Goal: Transaction & Acquisition: Book appointment/travel/reservation

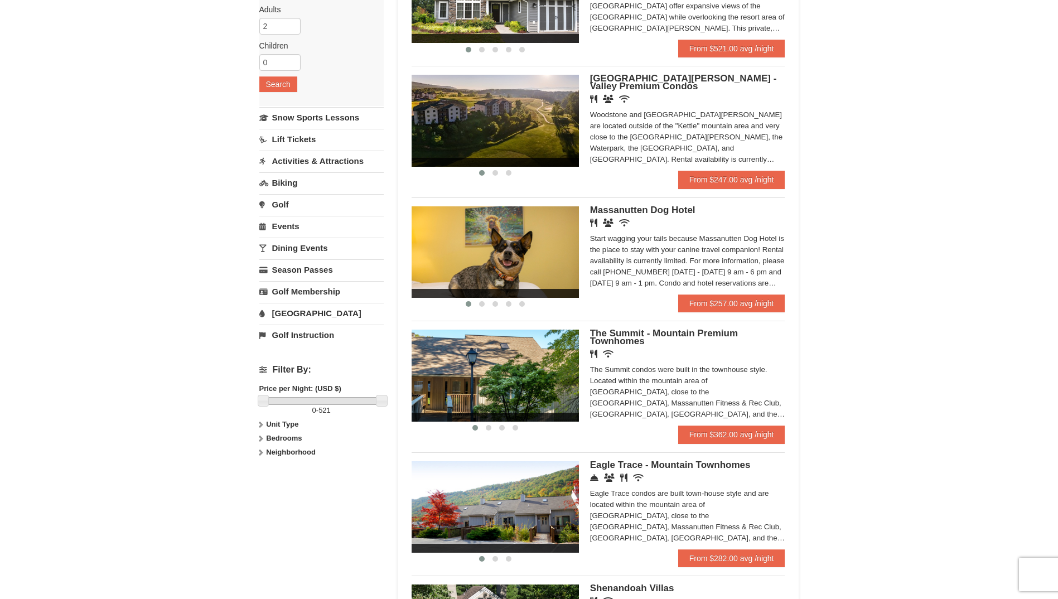
scroll to position [130, 0]
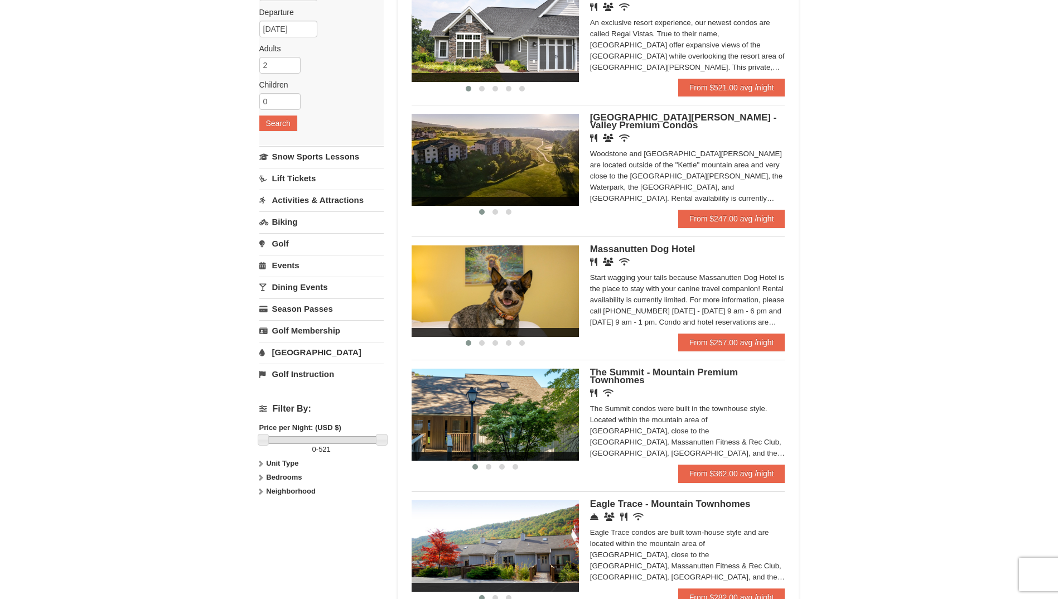
click at [485, 156] on img at bounding box center [495, 159] width 167 height 91
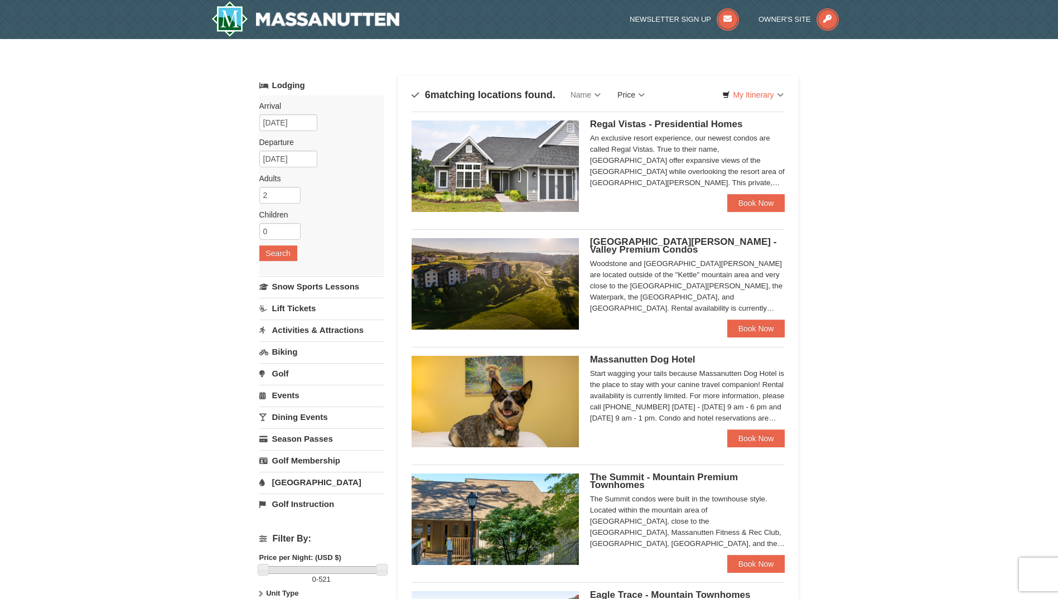
click at [640, 94] on link "Price" at bounding box center [631, 95] width 44 height 22
click at [650, 117] on link "Price (Low to High)" at bounding box center [653, 117] width 89 height 14
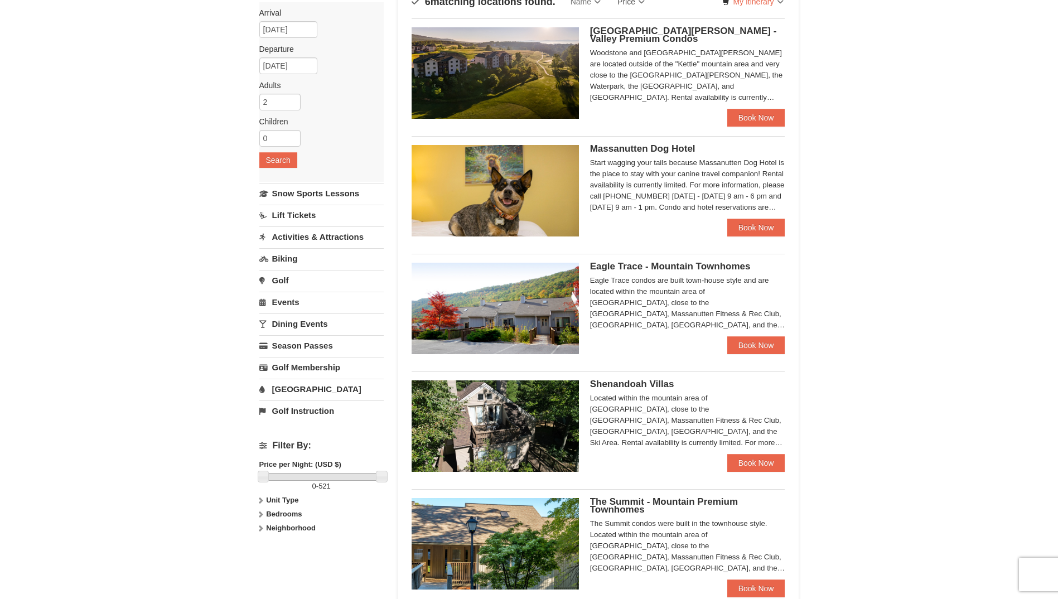
scroll to position [130, 0]
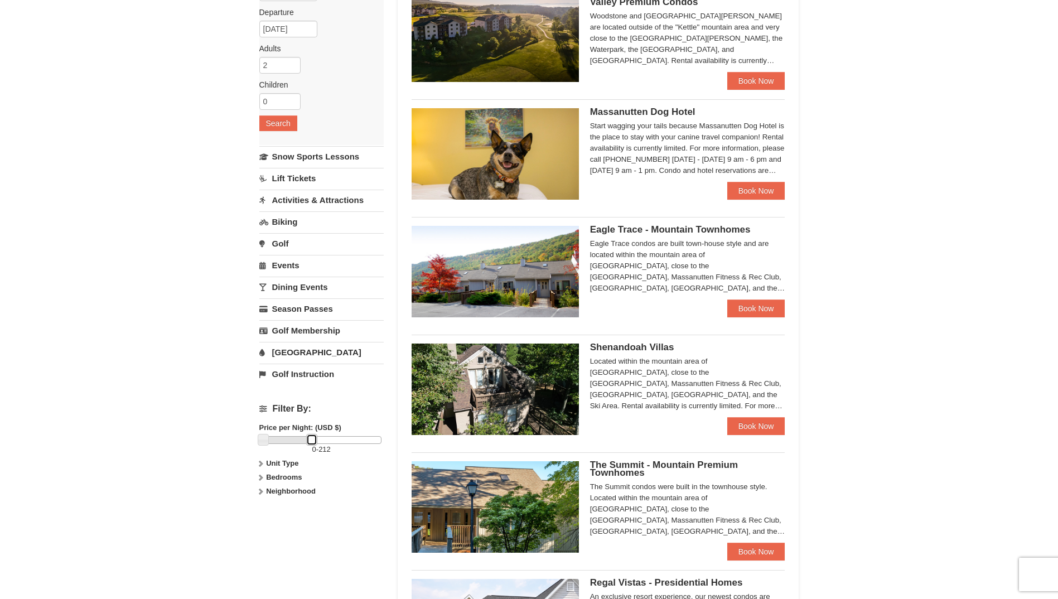
drag, startPoint x: 384, startPoint y: 438, endPoint x: 314, endPoint y: 429, distance: 70.3
click at [314, 429] on div "Filter By: Price per Night: (USD $) 0 - 212 Unit Type Condominium Rating Proper…" at bounding box center [321, 451] width 124 height 113
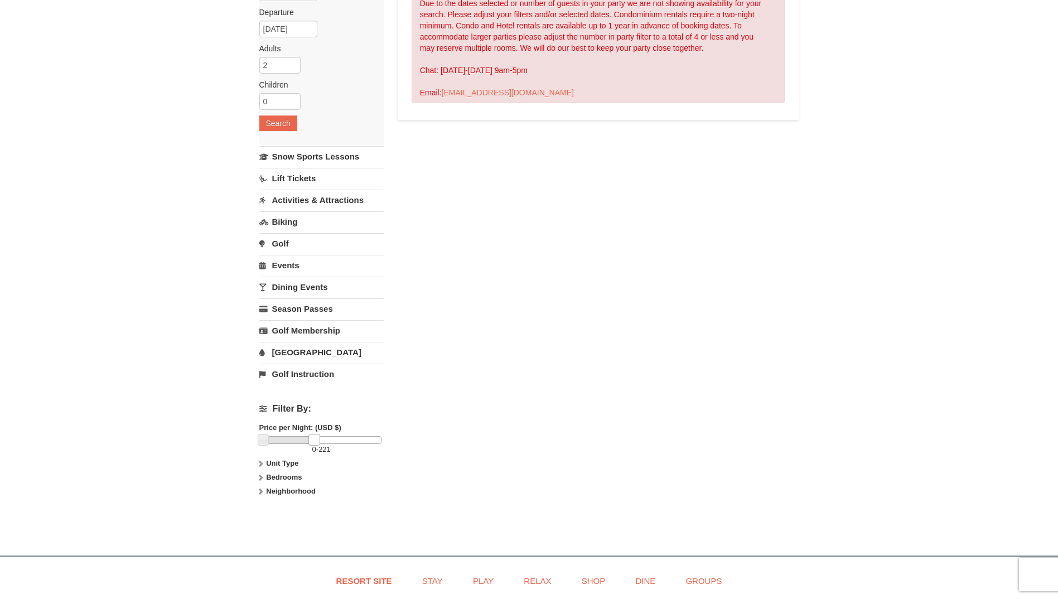
click at [315, 440] on link at bounding box center [313, 439] width 11 height 11
drag, startPoint x: 313, startPoint y: 438, endPoint x: 323, endPoint y: 436, distance: 11.0
click at [323, 436] on link at bounding box center [324, 439] width 11 height 11
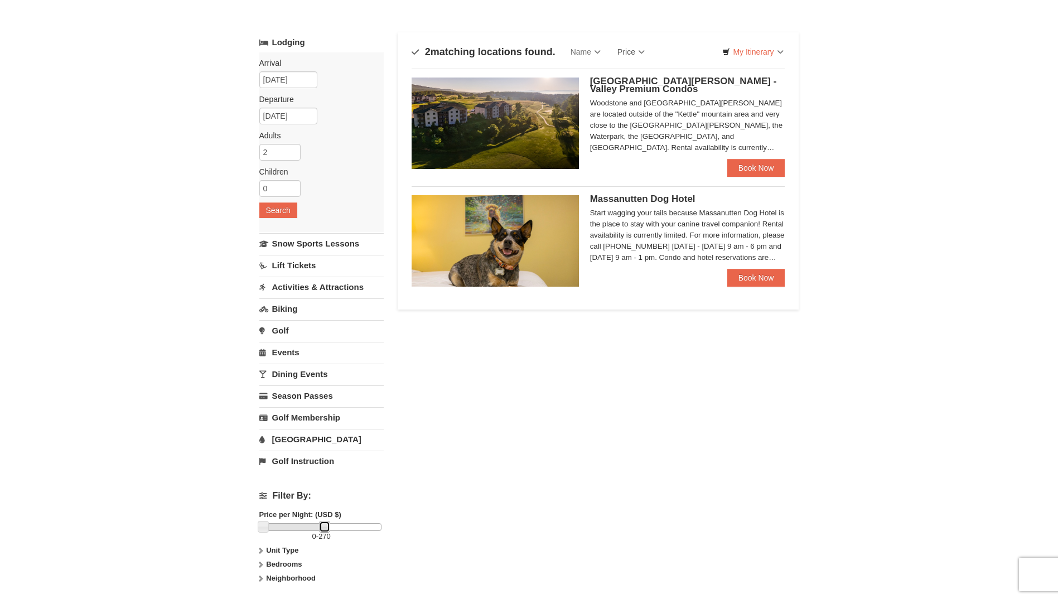
scroll to position [0, 0]
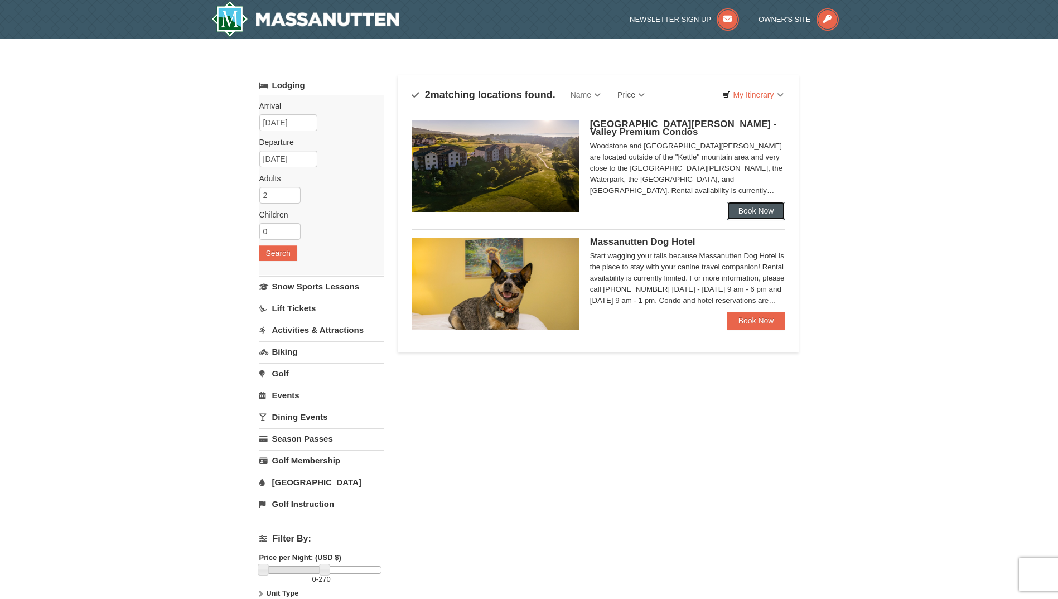
click at [759, 209] on link "Book Now" at bounding box center [756, 211] width 58 height 18
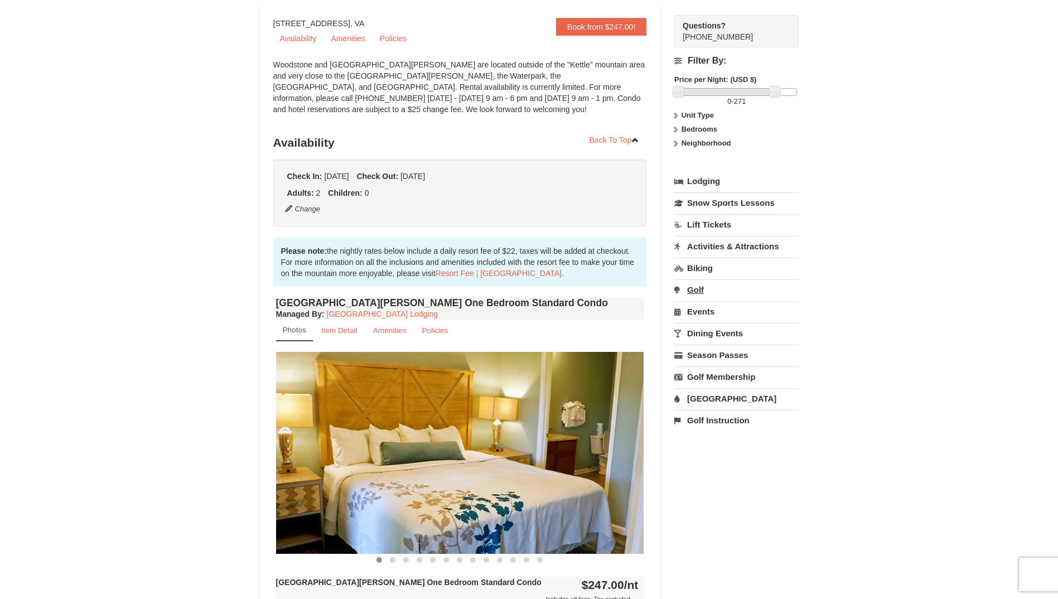
scroll to position [130, 0]
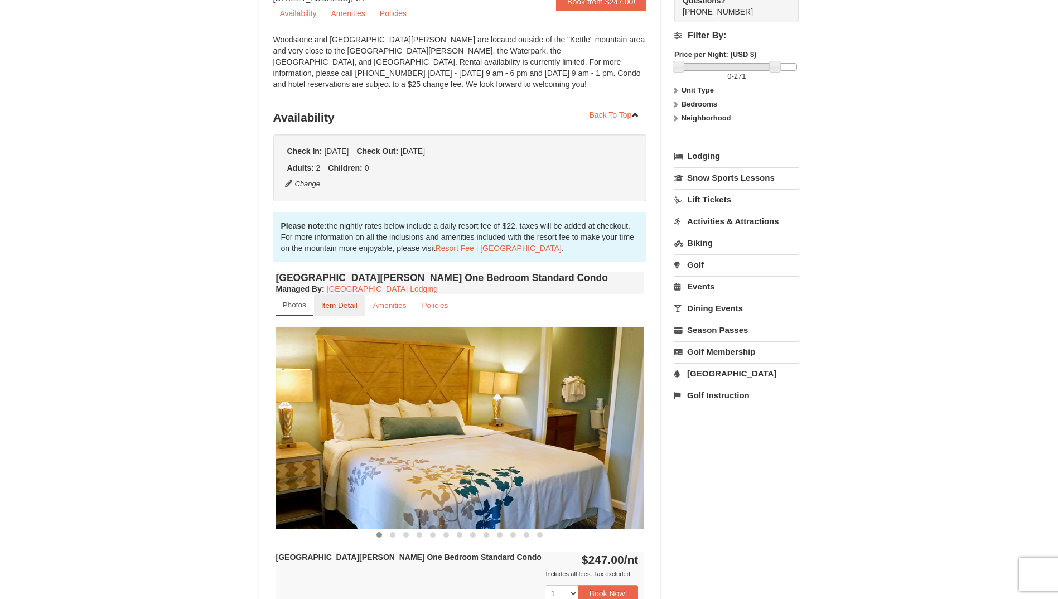
click at [341, 303] on small "Item Detail" at bounding box center [339, 305] width 36 height 8
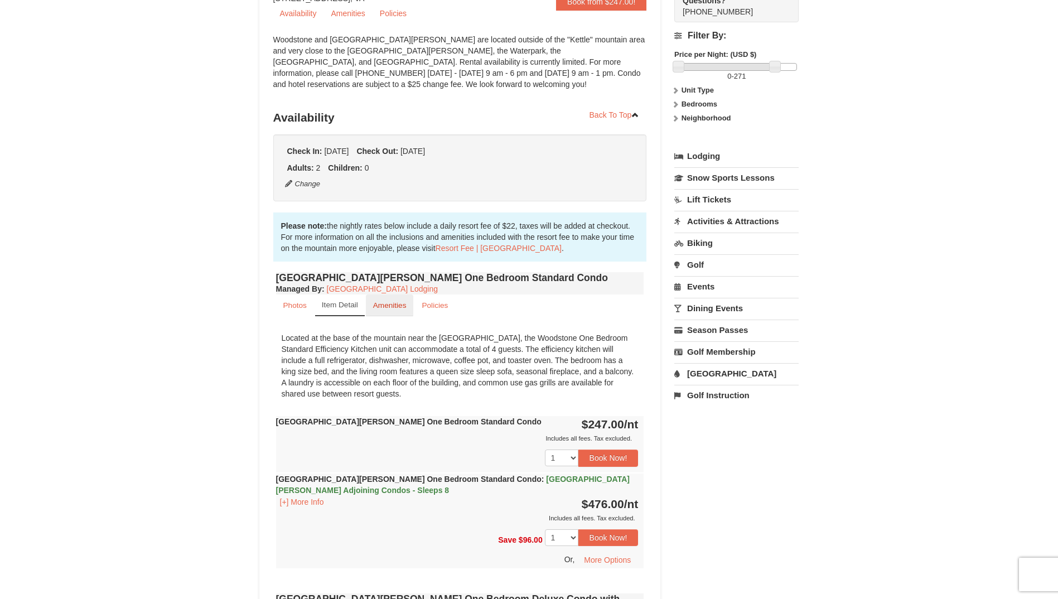
click at [385, 304] on small "Amenities" at bounding box center [389, 305] width 33 height 8
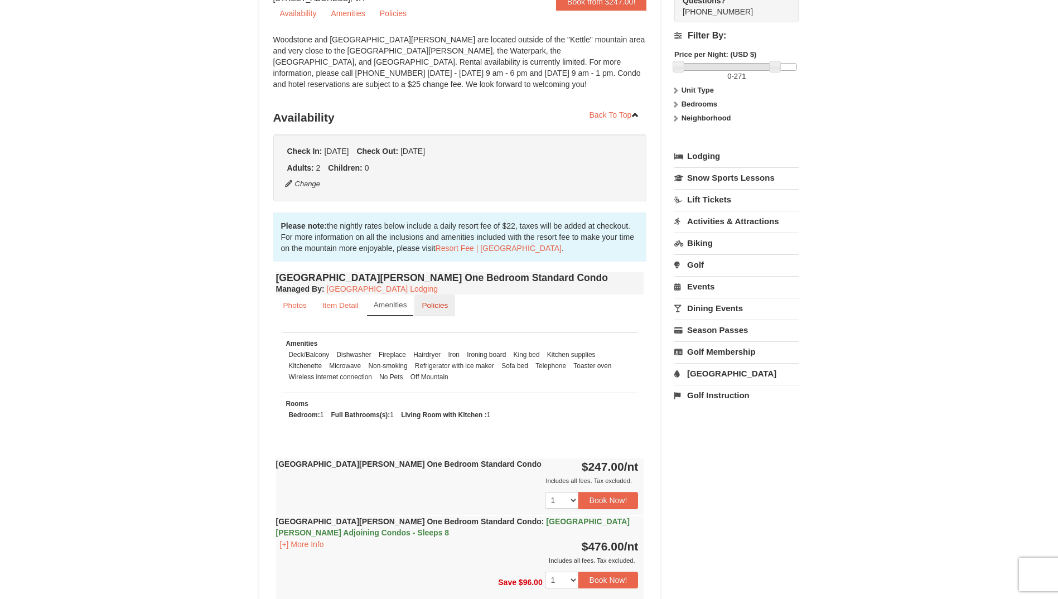
click at [441, 301] on small "Policies" at bounding box center [435, 305] width 26 height 8
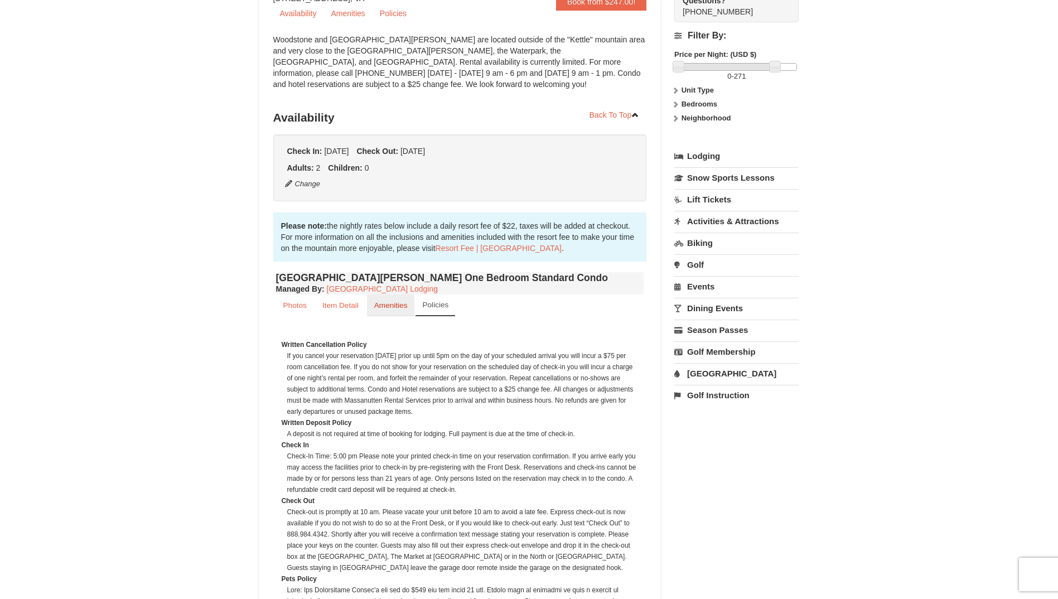
click at [379, 299] on link "Amenities" at bounding box center [391, 305] width 48 height 22
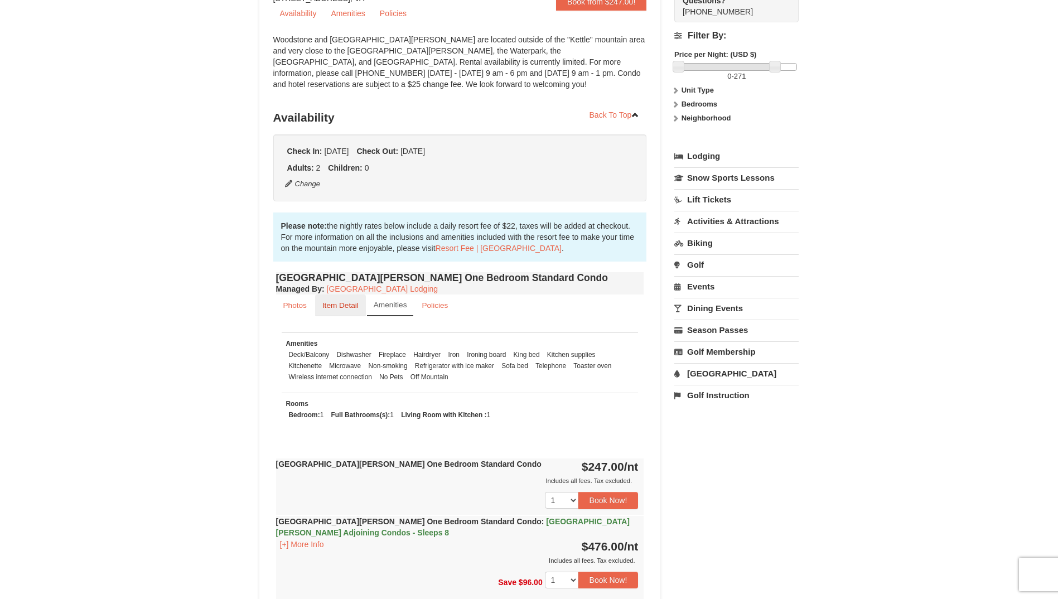
click at [347, 303] on small "Item Detail" at bounding box center [340, 305] width 36 height 8
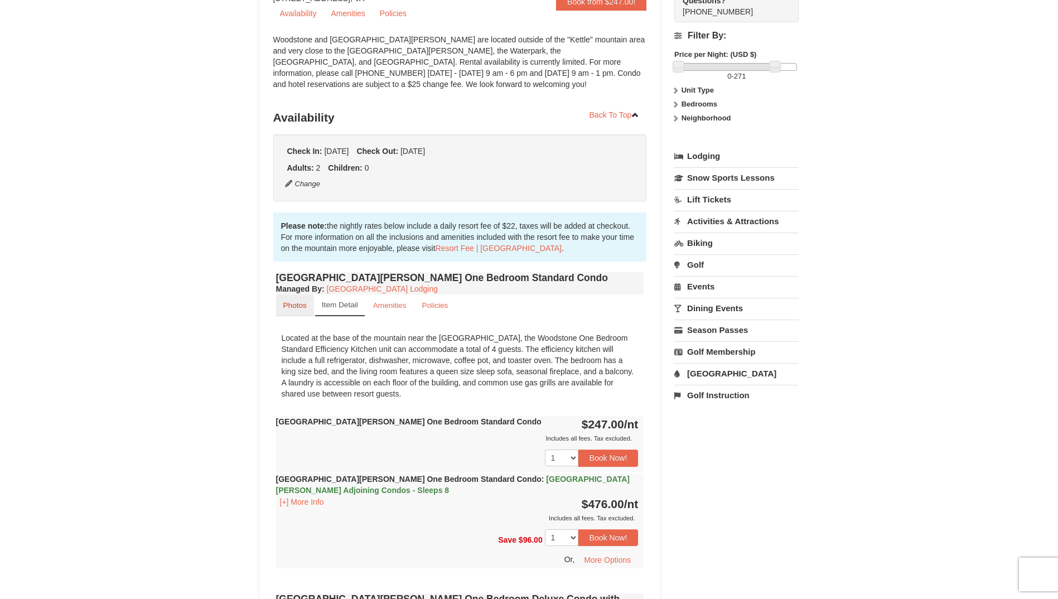
click at [300, 303] on small "Photos" at bounding box center [294, 305] width 23 height 8
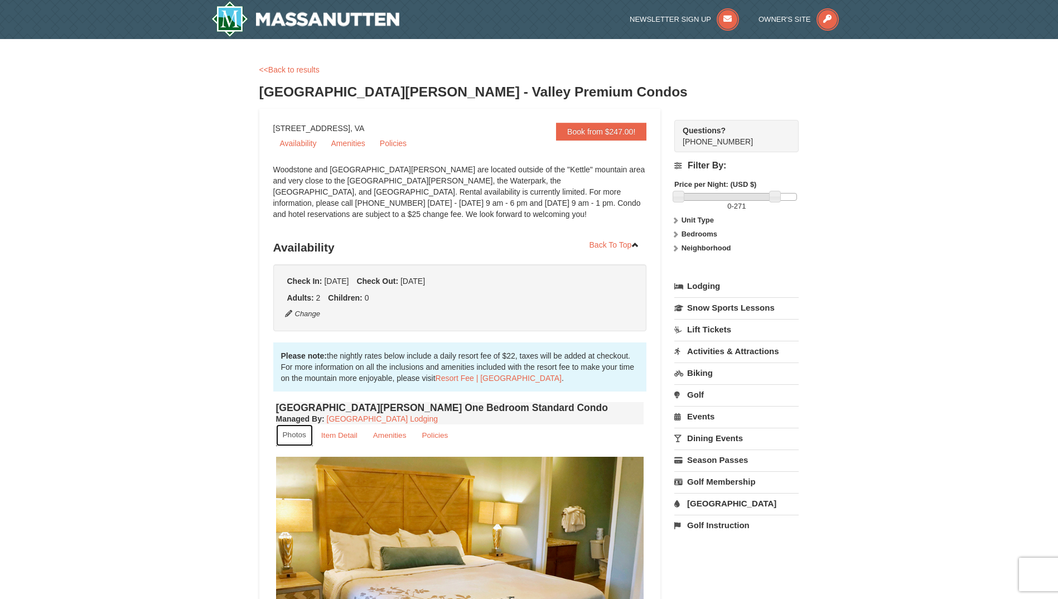
scroll to position [260, 0]
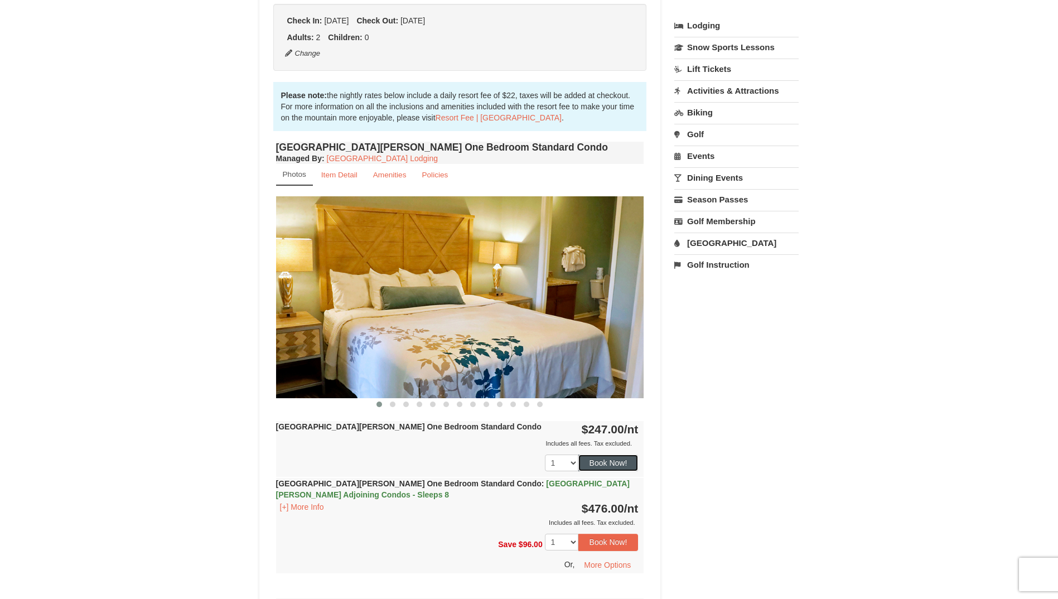
click at [620, 461] on button "Book Now!" at bounding box center [608, 462] width 60 height 17
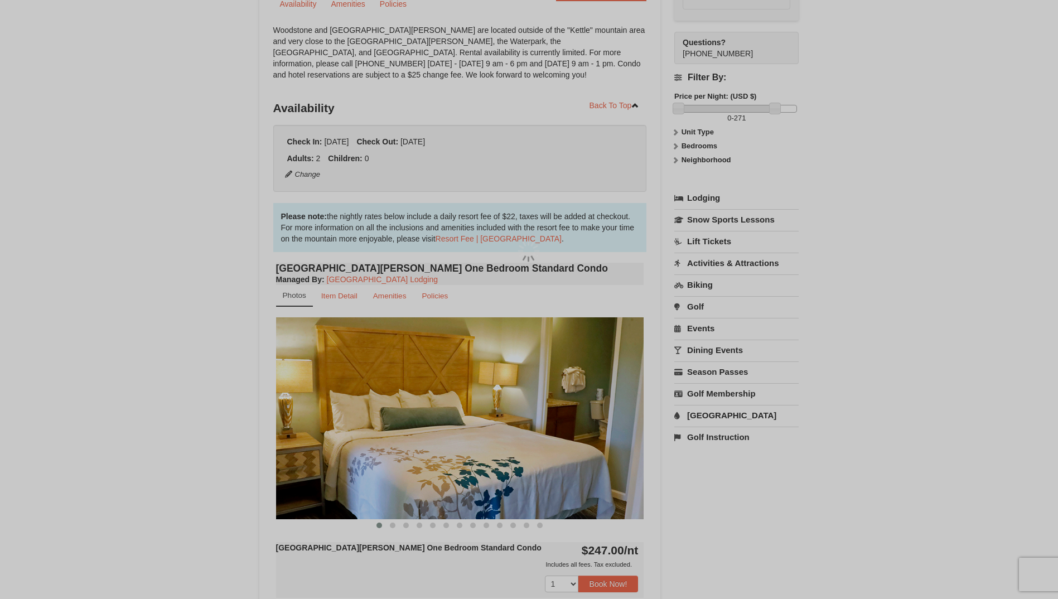
scroll to position [109, 0]
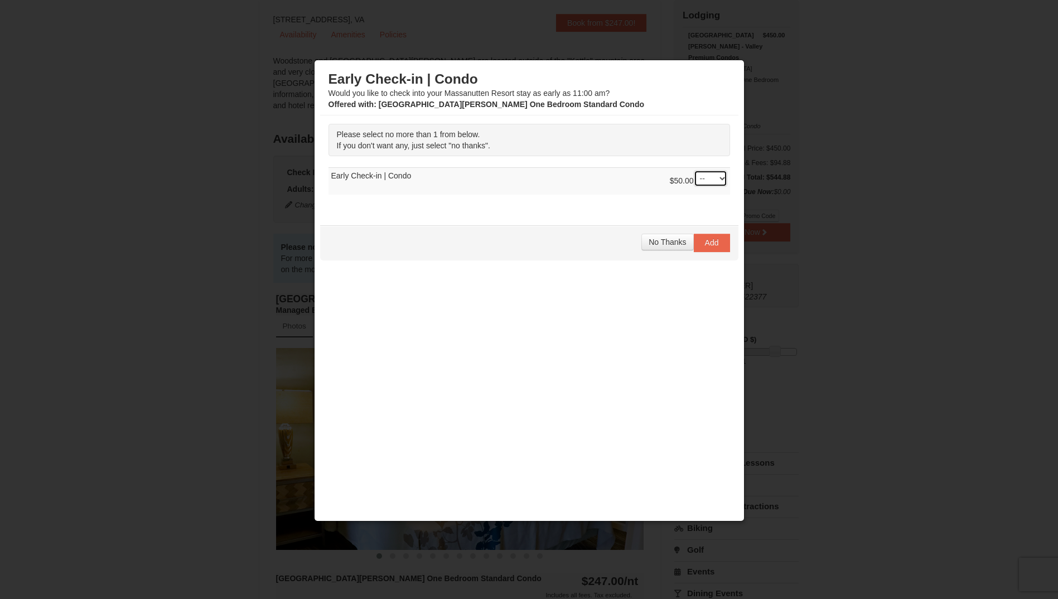
click at [722, 179] on select "-- 01" at bounding box center [710, 178] width 33 height 17
click at [792, 185] on div at bounding box center [529, 299] width 1058 height 599
click at [661, 246] on span "No Thanks" at bounding box center [667, 242] width 37 height 9
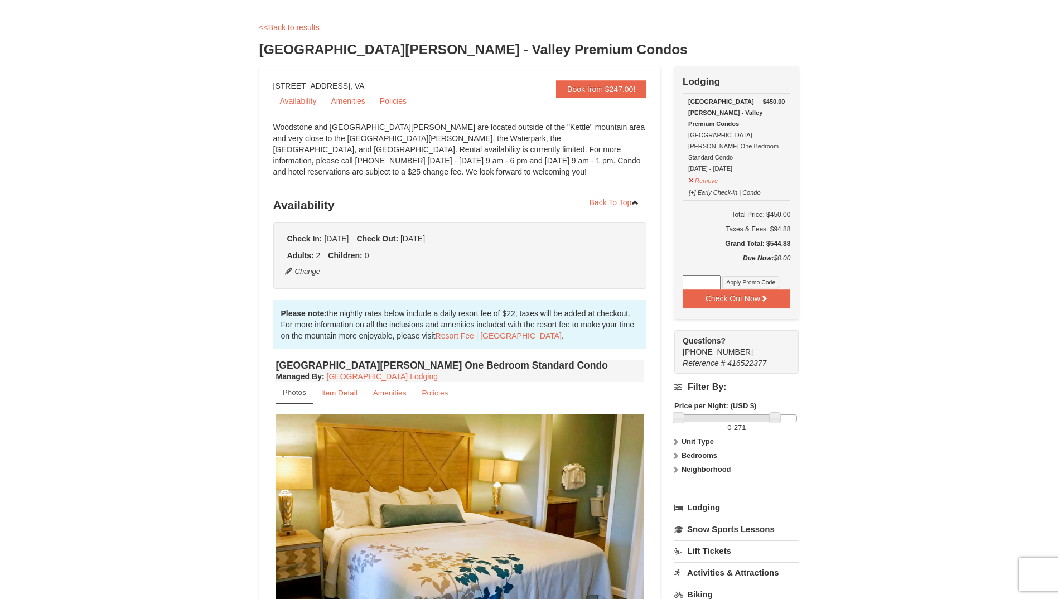
scroll to position [0, 0]
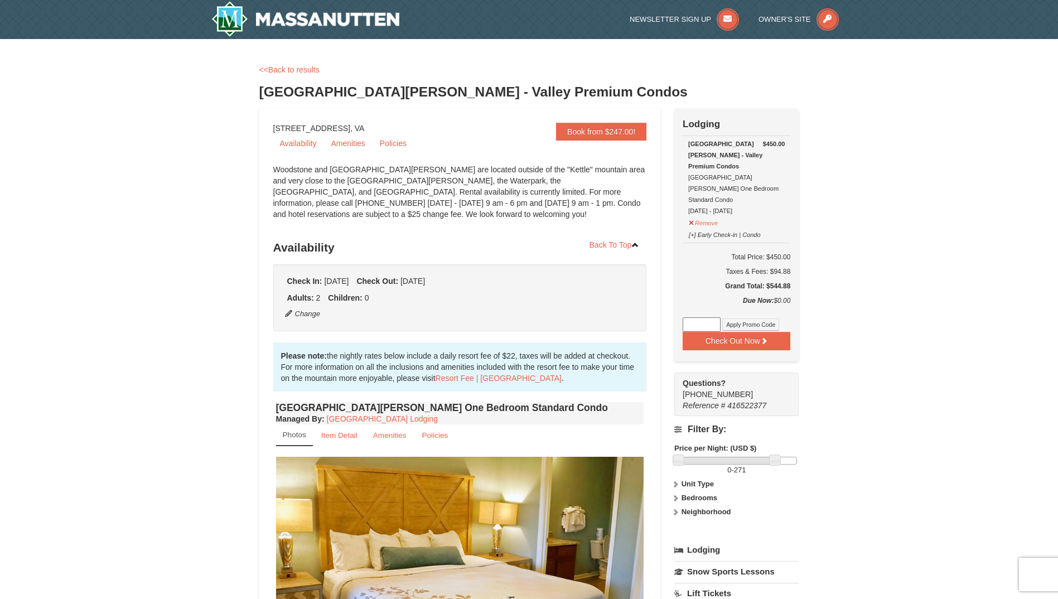
click at [707, 317] on input at bounding box center [702, 324] width 38 height 14
paste input "WPFUNDAY25"
type input "WPFUNDAY25"
click at [743, 318] on button "Apply Promo Code" at bounding box center [750, 324] width 57 height 12
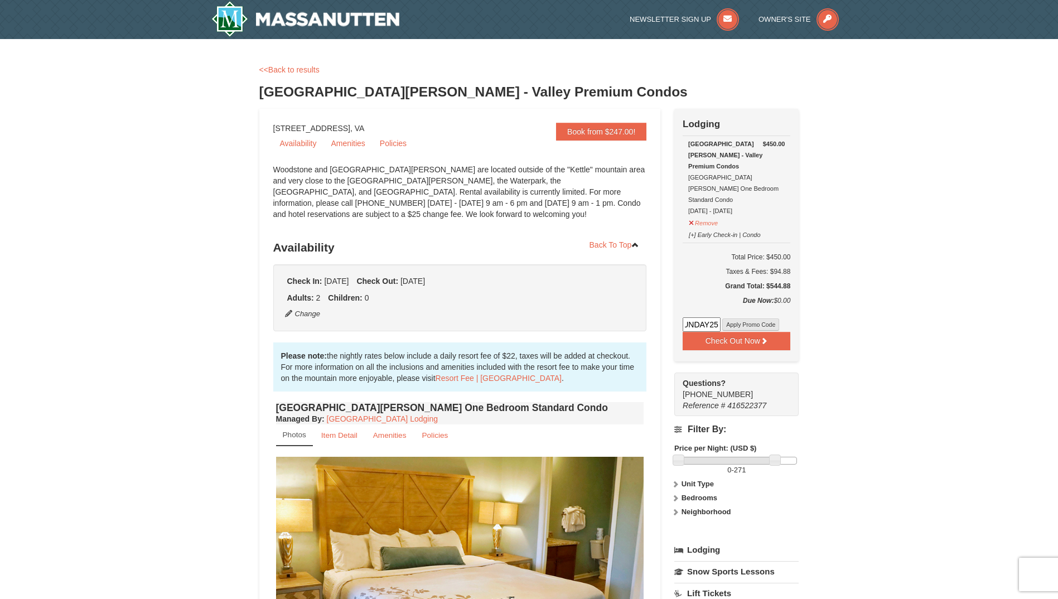
scroll to position [0, 0]
click at [688, 317] on input at bounding box center [702, 324] width 38 height 14
paste input "GoDukes25"
type input "GoDukes25"
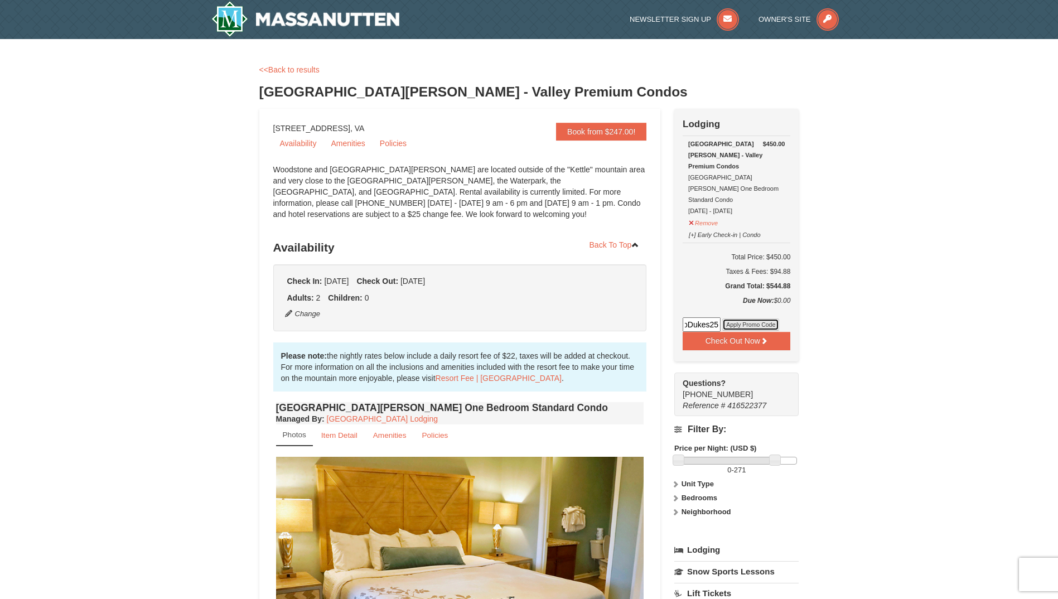
click at [761, 318] on button "Apply Promo Code" at bounding box center [750, 324] width 57 height 12
